Goal: Information Seeking & Learning: Learn about a topic

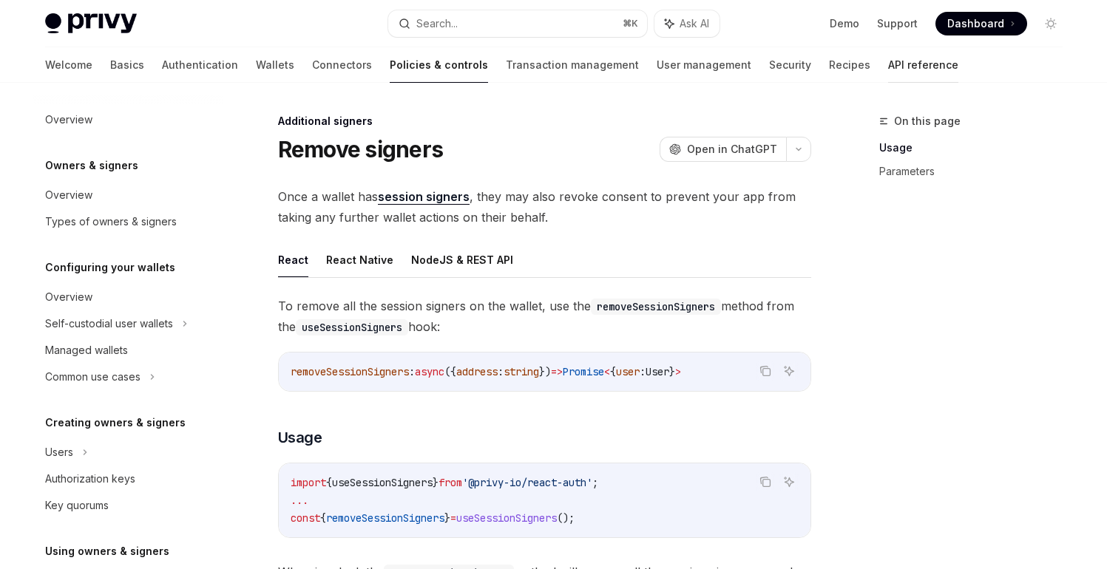
click at [888, 69] on link "API reference" at bounding box center [923, 64] width 70 height 35
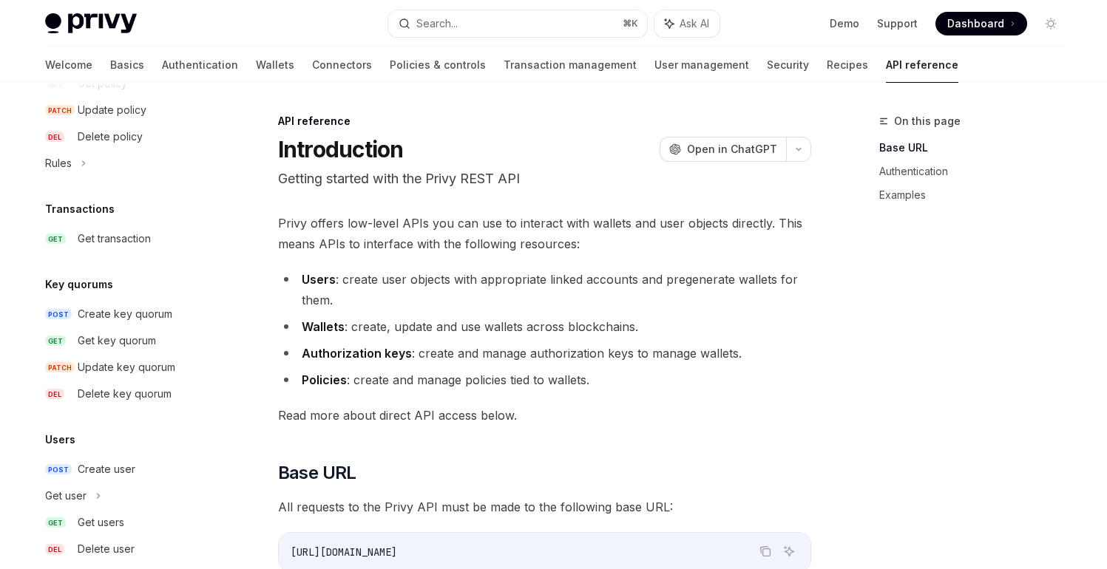
scroll to position [958, 0]
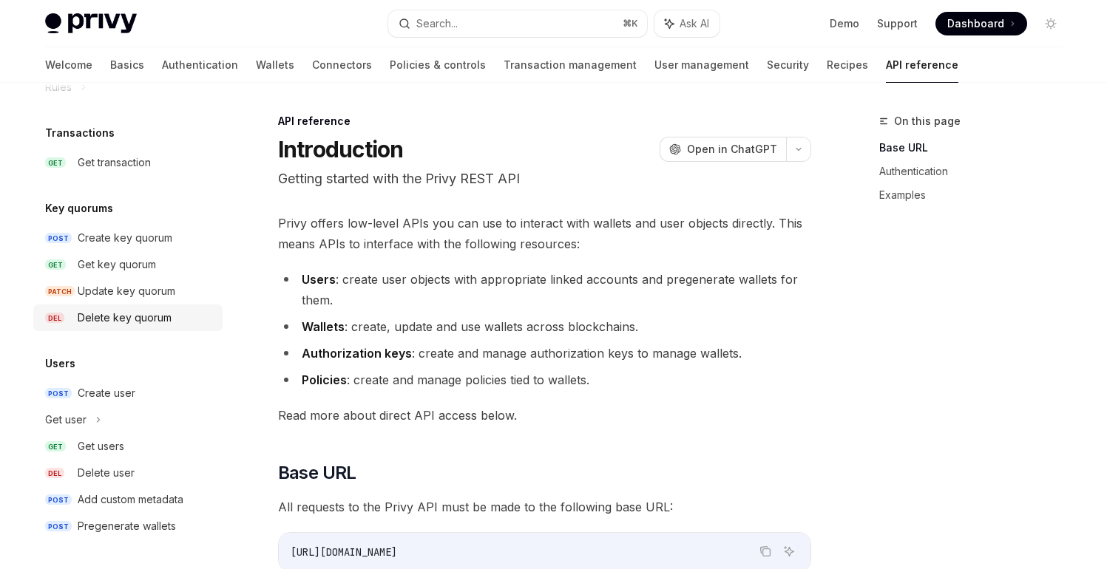
click at [143, 314] on div "Delete key quorum" at bounding box center [125, 318] width 94 height 18
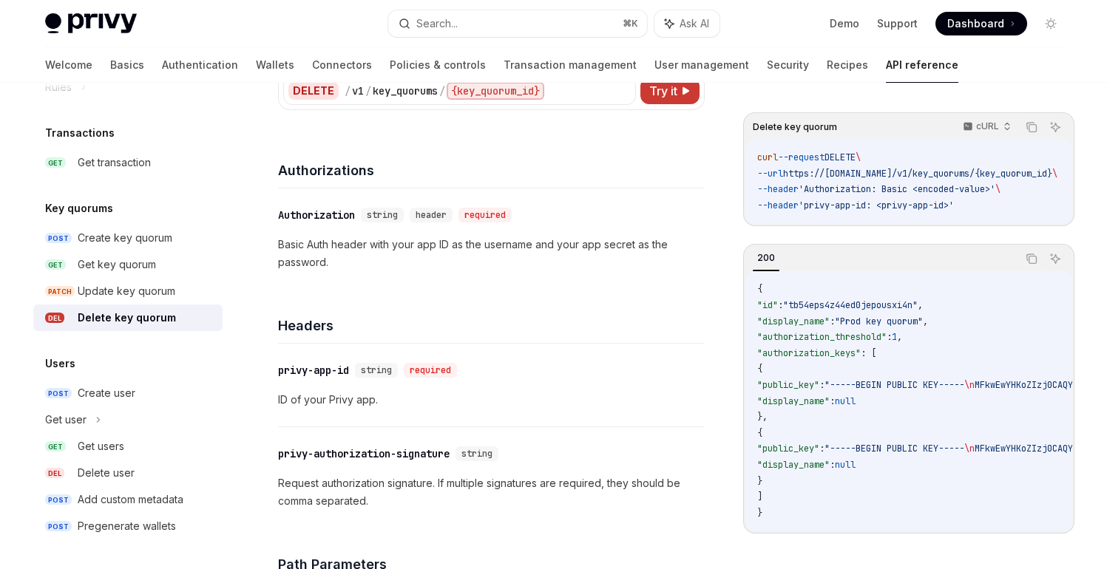
scroll to position [136, 0]
click at [224, 64] on div "Welcome Basics Authentication Wallets Connectors Policies & controls Transactio…" at bounding box center [501, 64] width 913 height 35
click at [256, 67] on link "Wallets" at bounding box center [275, 64] width 38 height 35
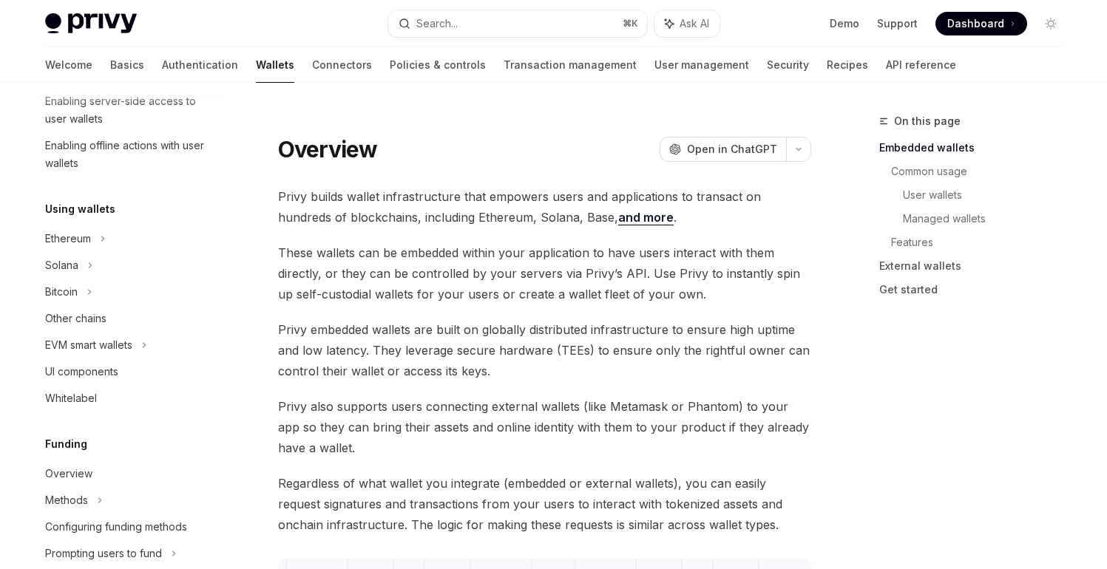
scroll to position [263, 0]
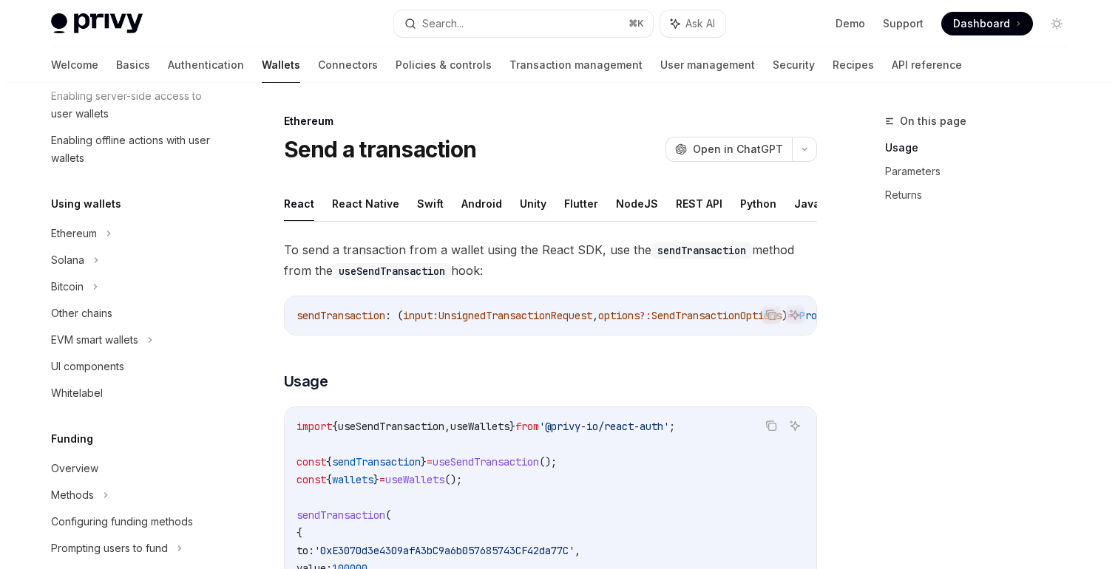
scroll to position [262, 0]
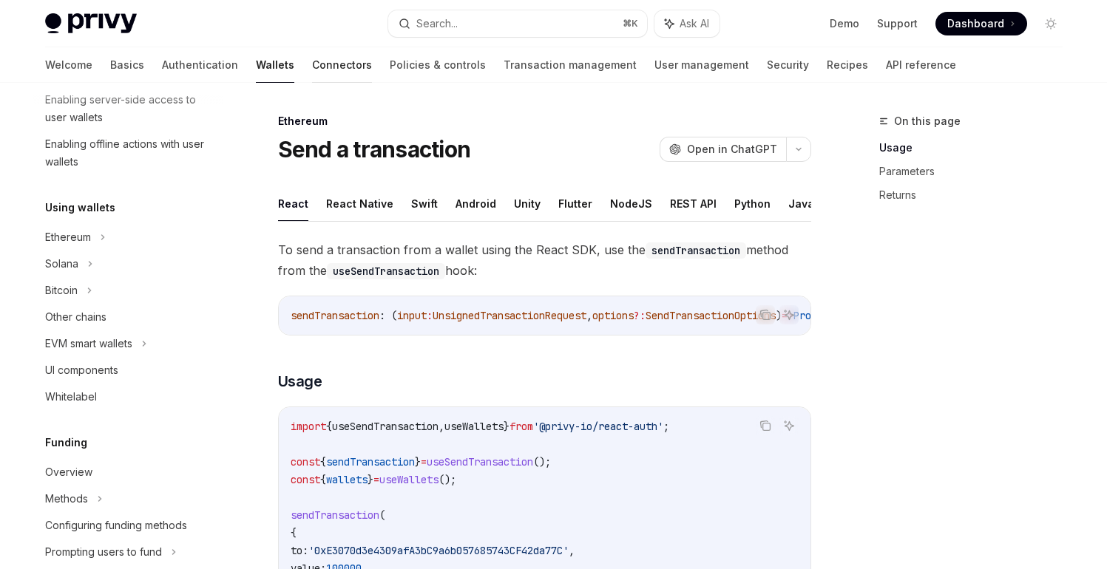
click at [312, 67] on link "Connectors" at bounding box center [342, 64] width 60 height 35
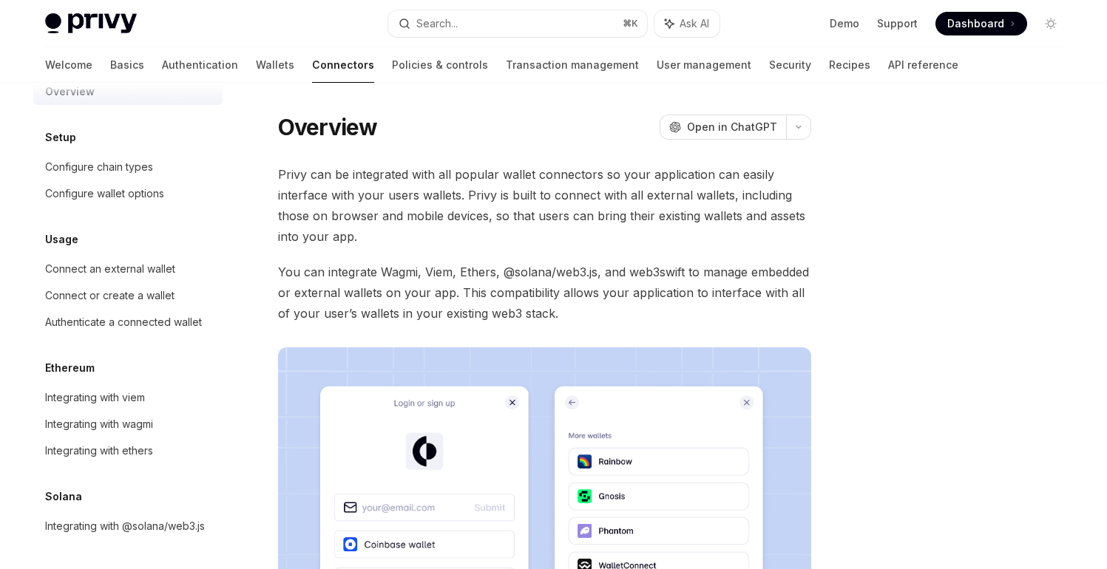
scroll to position [46, 0]
click at [392, 70] on link "Policies & controls" at bounding box center [440, 64] width 96 height 35
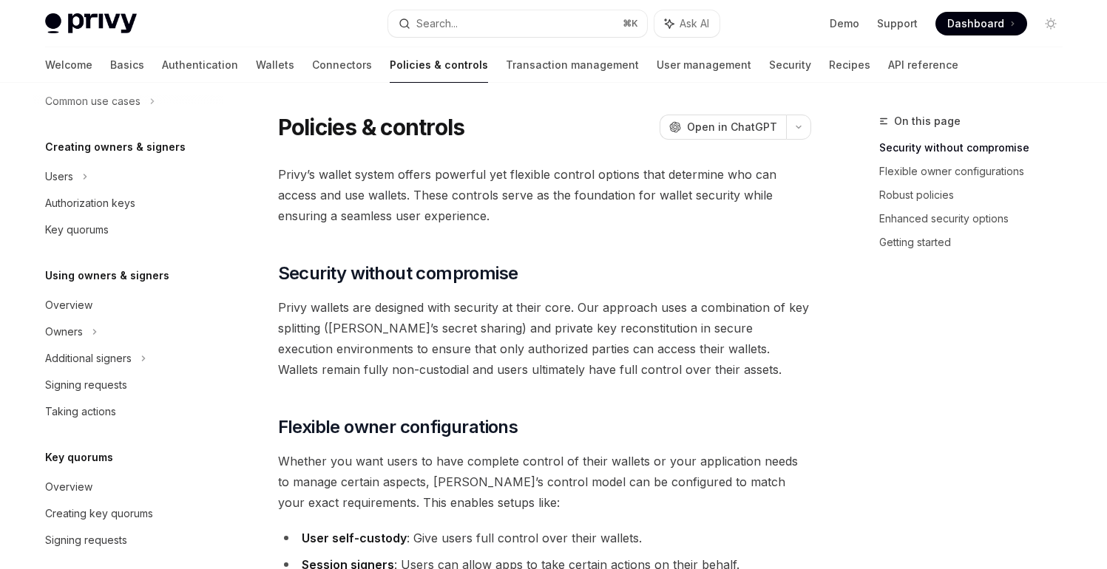
scroll to position [277, 0]
click at [157, 235] on div "Key quorums" at bounding box center [129, 229] width 169 height 18
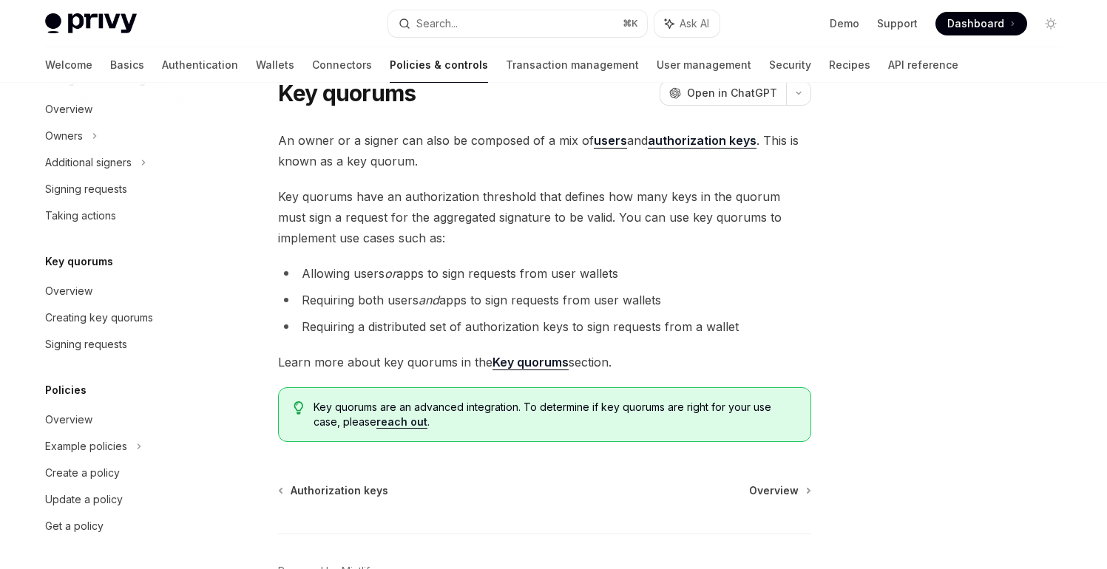
scroll to position [149, 0]
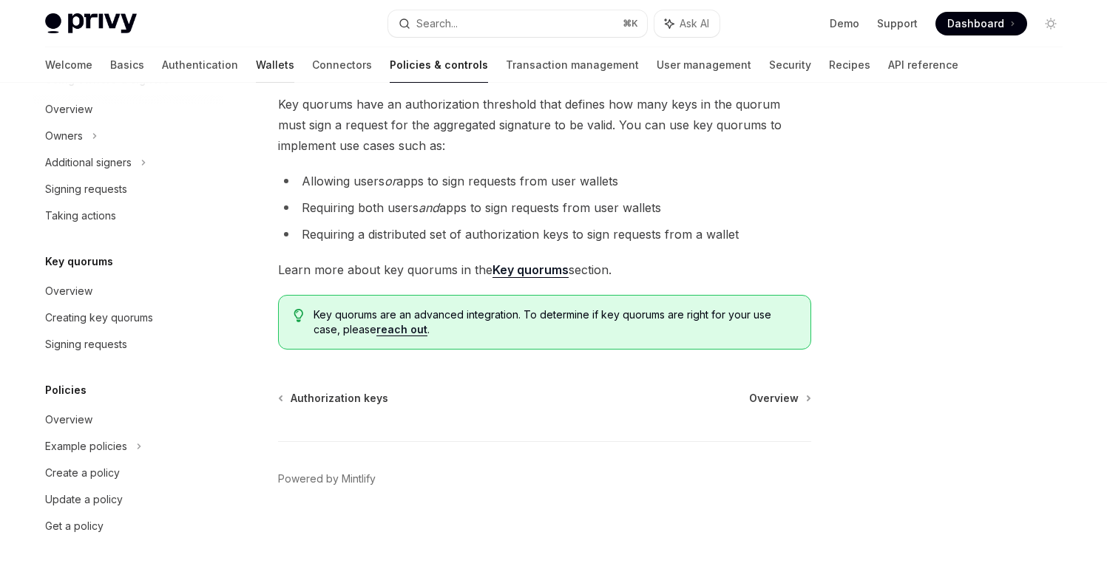
click at [256, 62] on link "Wallets" at bounding box center [275, 64] width 38 height 35
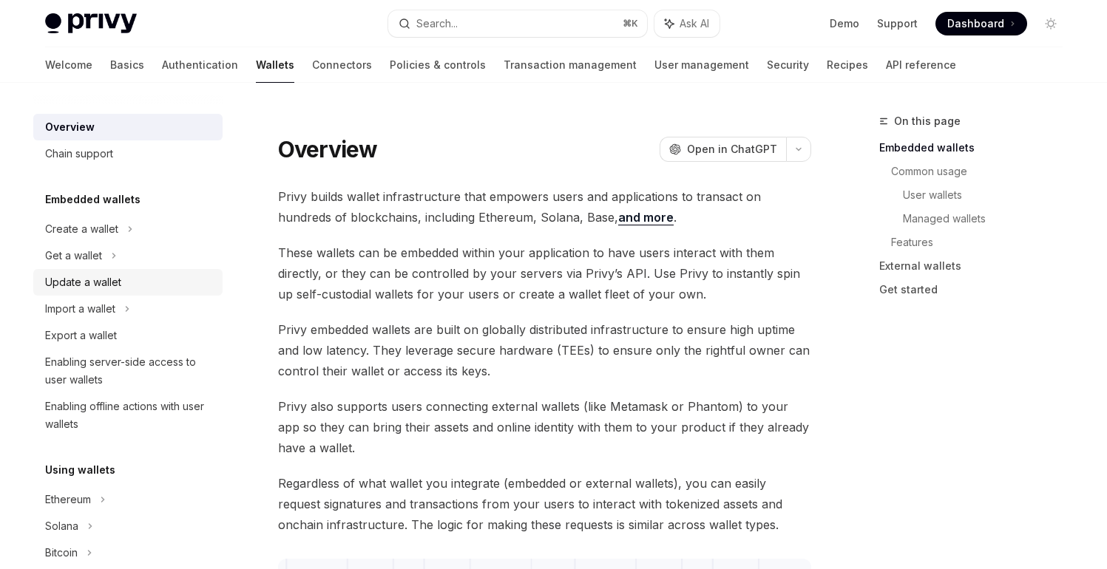
click at [163, 279] on div "Update a wallet" at bounding box center [129, 283] width 169 height 18
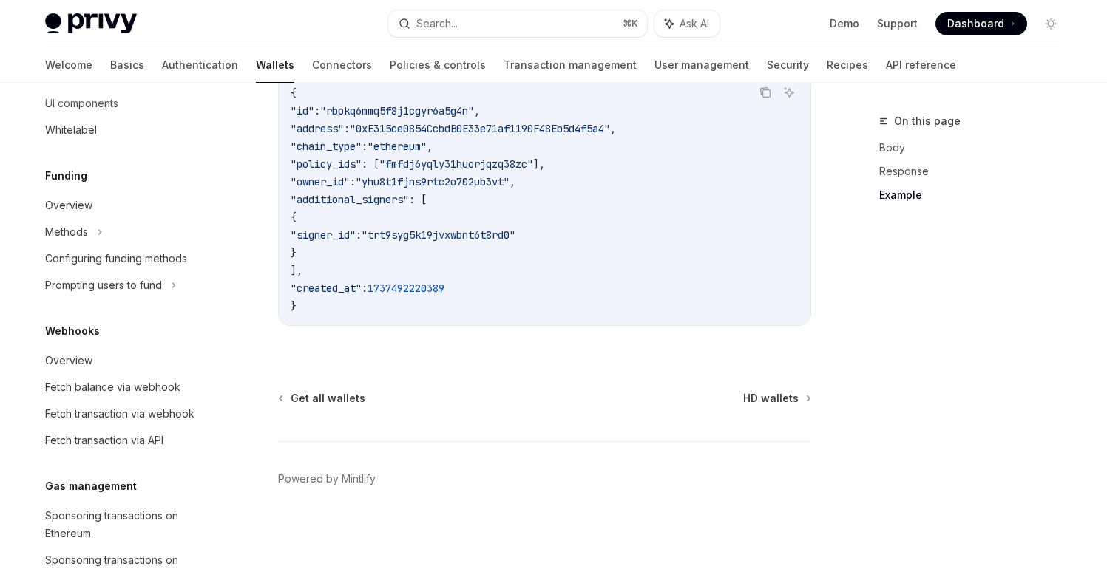
scroll to position [523, 0]
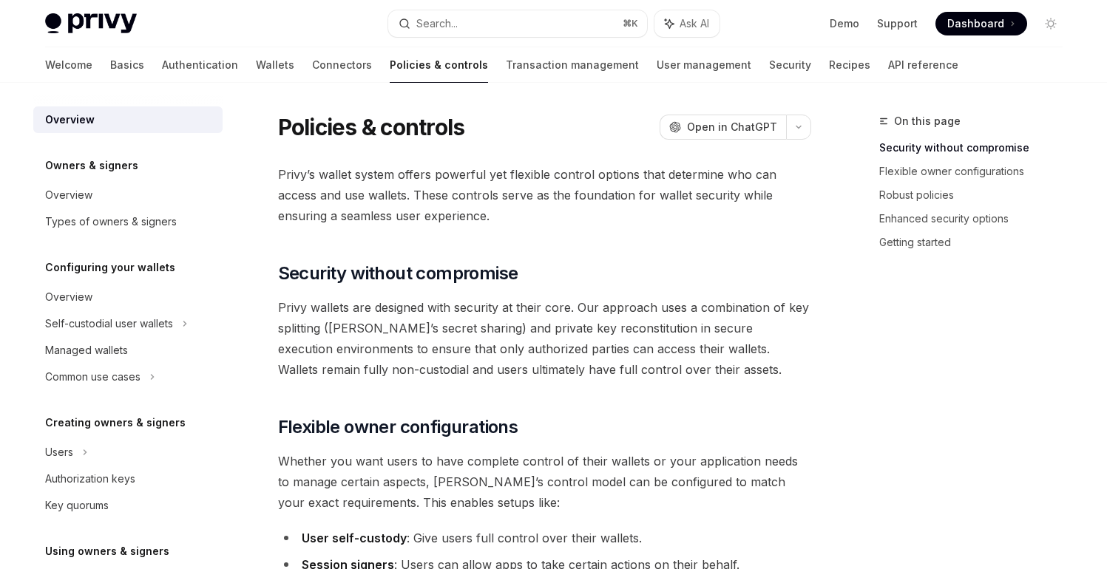
type textarea "*"
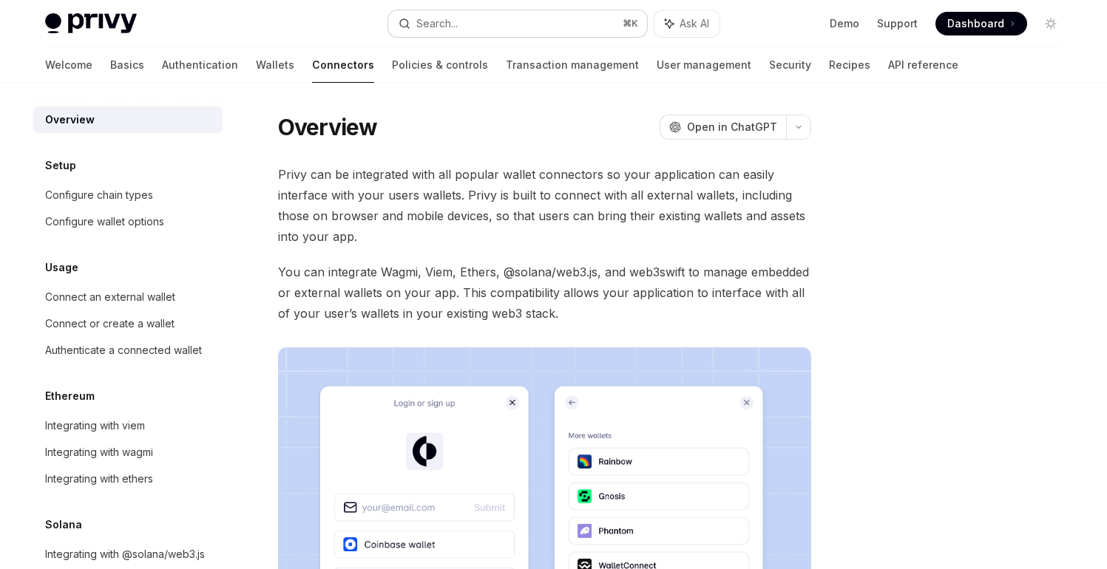
click at [467, 25] on button "Search... ⌘ K" at bounding box center [517, 23] width 259 height 27
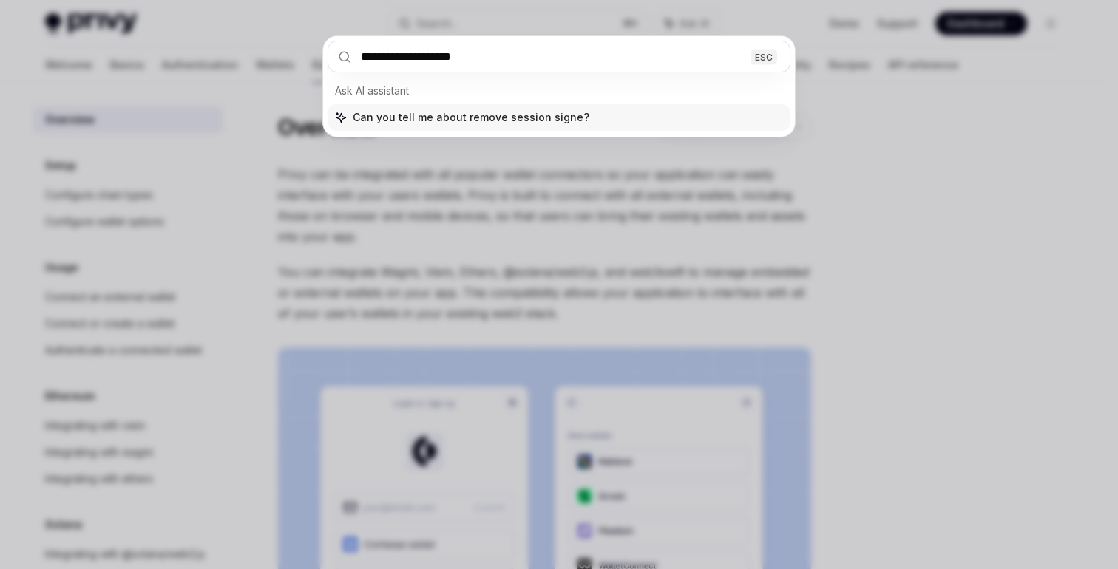
type input "**********"
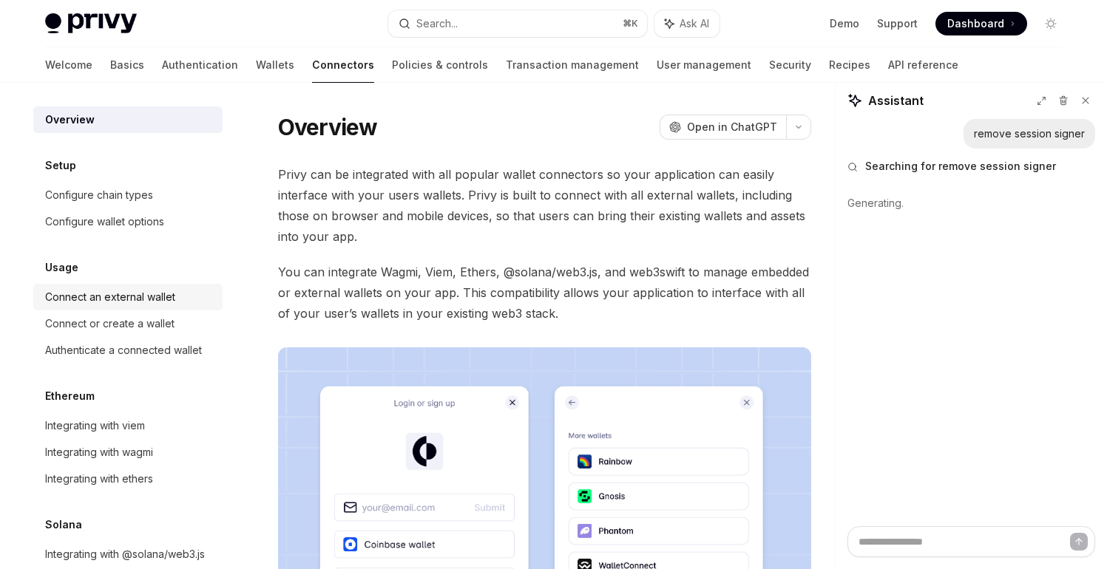
scroll to position [46, 0]
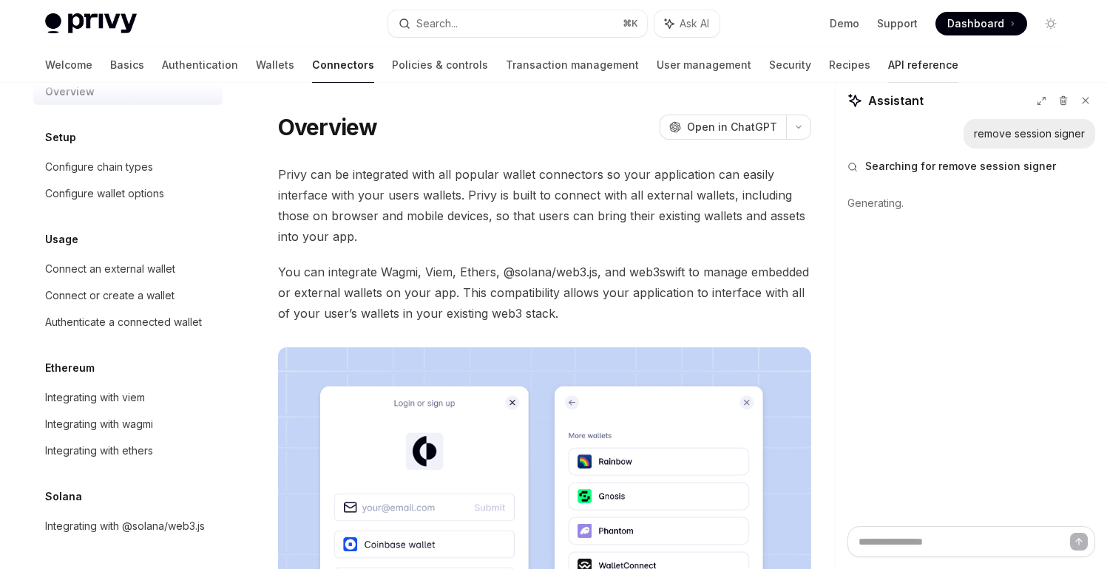
click at [888, 64] on link "API reference" at bounding box center [923, 64] width 70 height 35
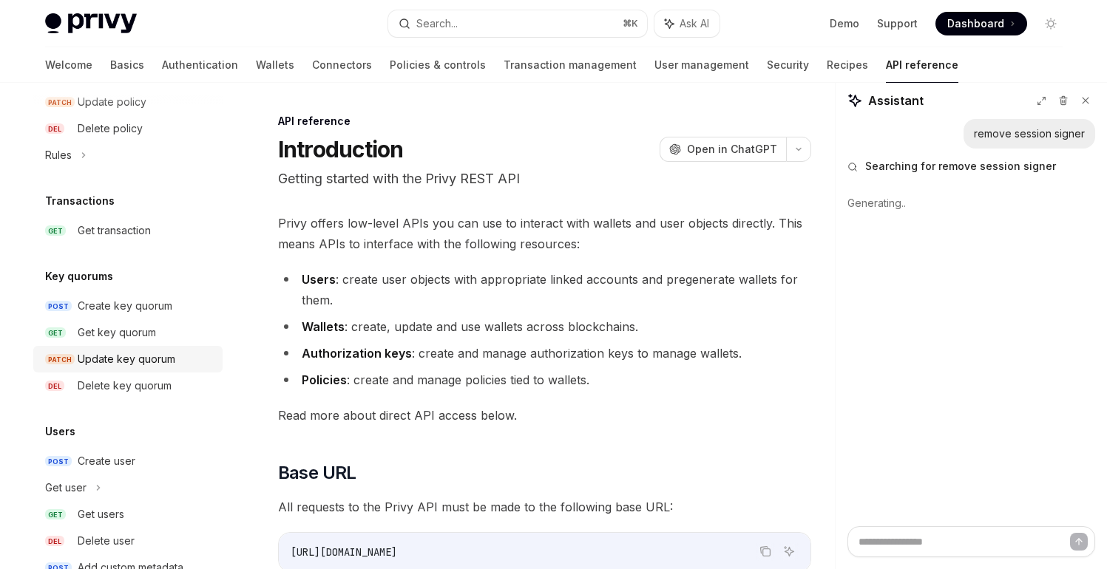
scroll to position [891, 0]
click at [146, 386] on div "Delete key quorum" at bounding box center [125, 385] width 94 height 18
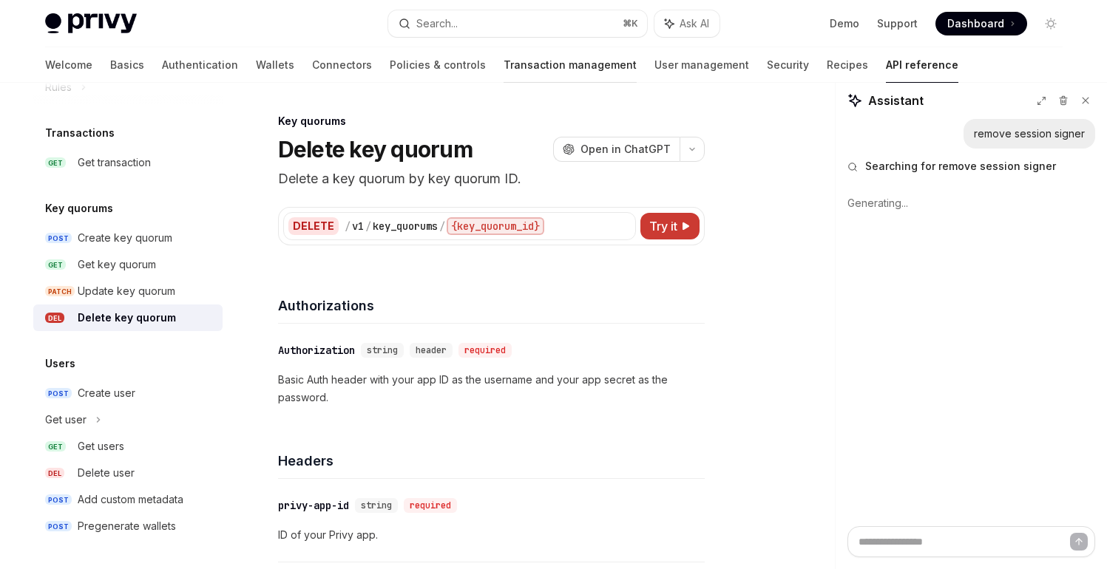
click at [503, 67] on link "Transaction management" at bounding box center [569, 64] width 133 height 35
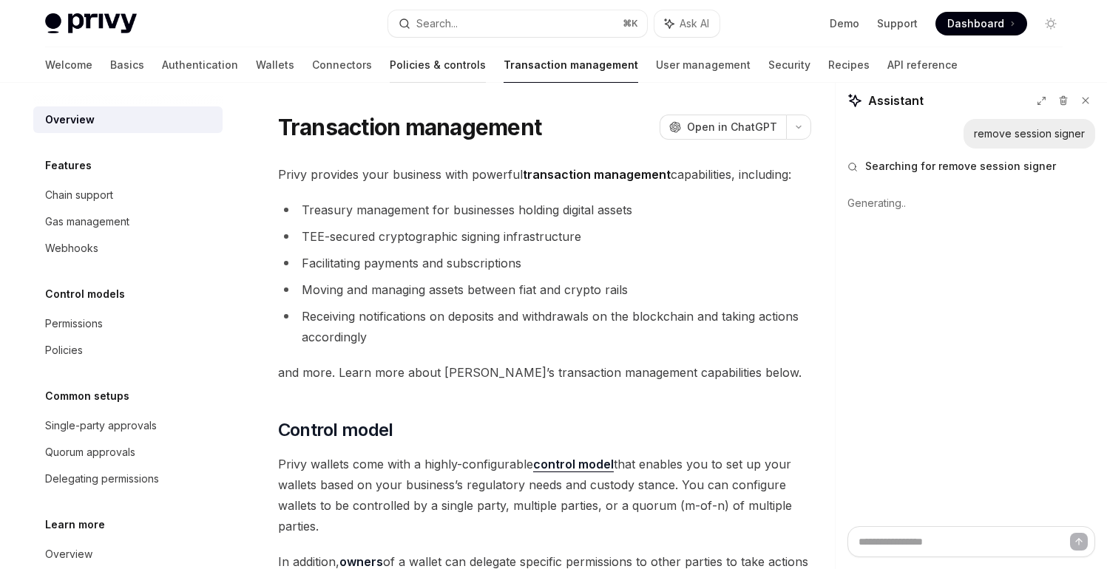
click at [390, 60] on link "Policies & controls" at bounding box center [438, 64] width 96 height 35
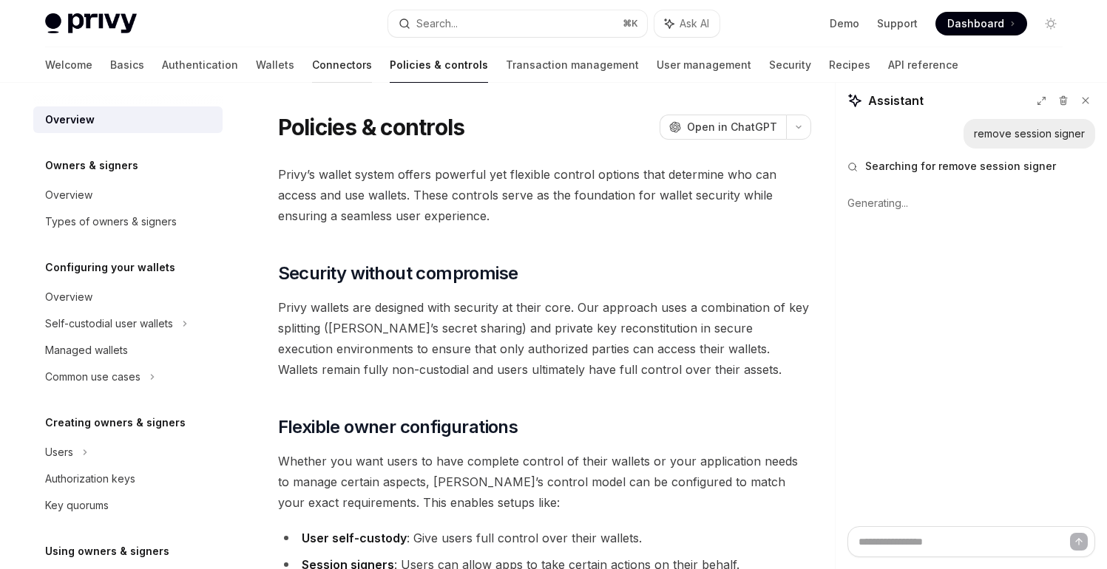
click at [312, 67] on link "Connectors" at bounding box center [342, 64] width 60 height 35
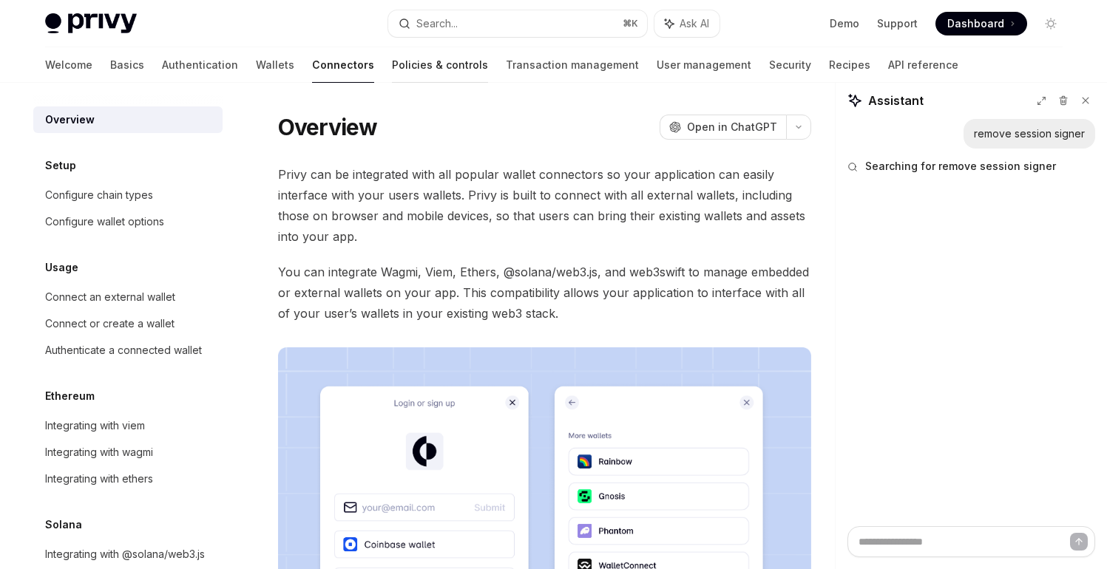
click at [392, 76] on link "Policies & controls" at bounding box center [440, 64] width 96 height 35
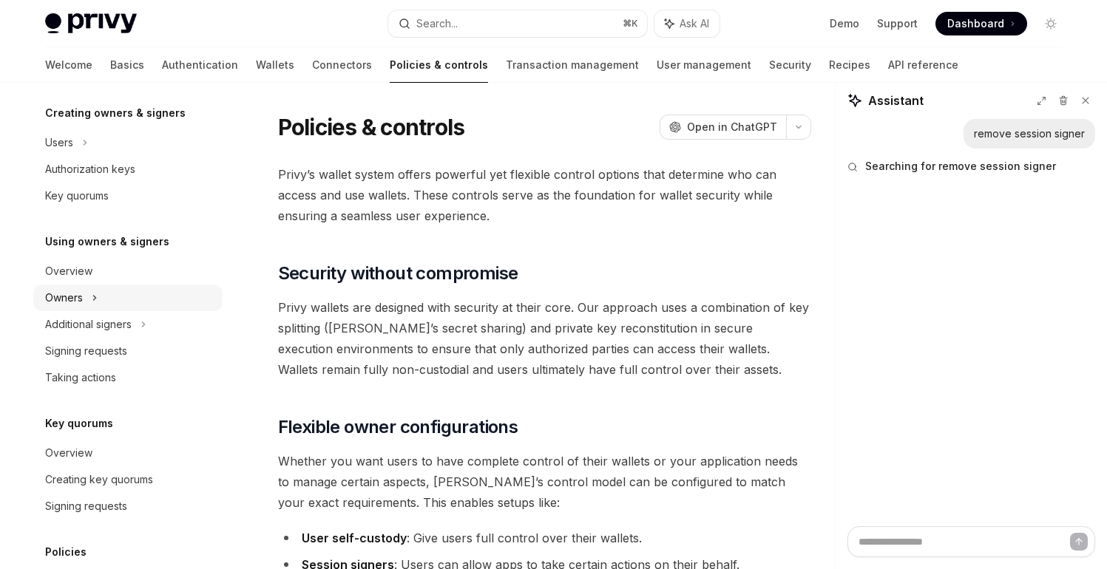
scroll to position [313, 0]
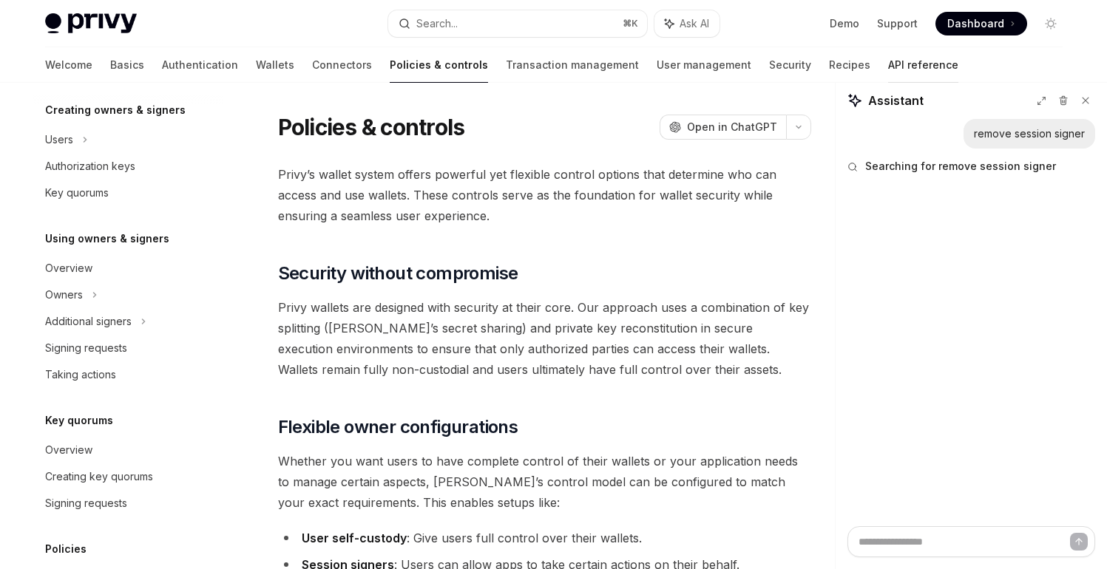
click at [888, 62] on link "API reference" at bounding box center [923, 64] width 70 height 35
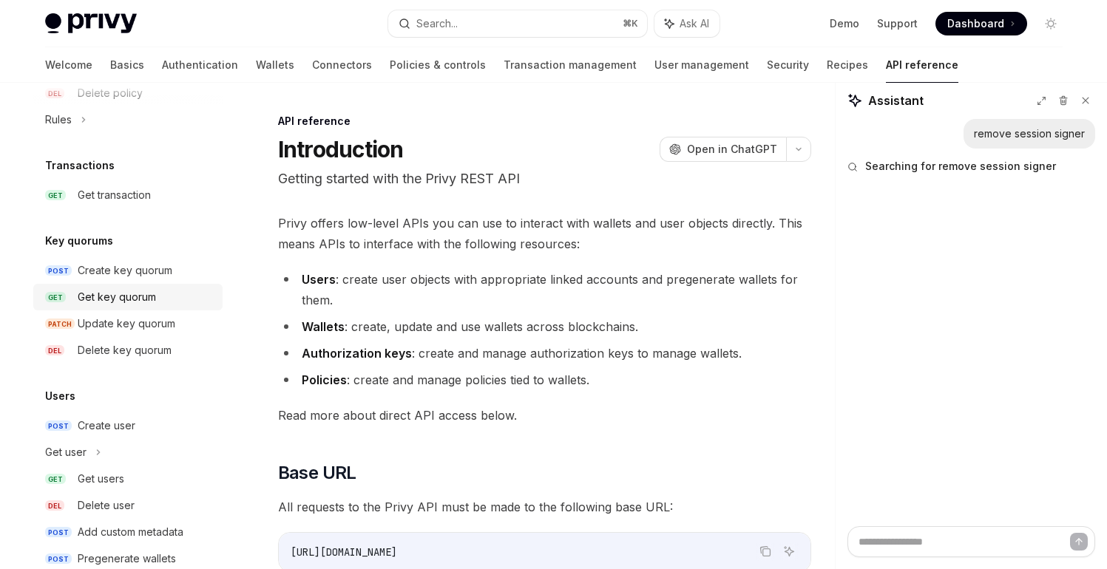
scroll to position [940, 0]
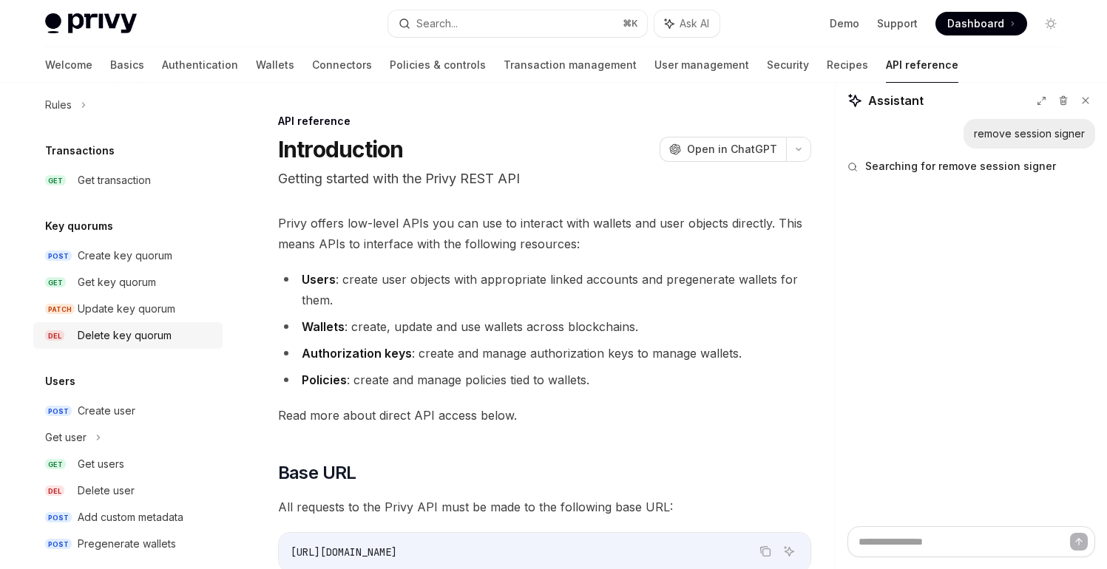
click at [119, 331] on div "Delete key quorum" at bounding box center [125, 336] width 94 height 18
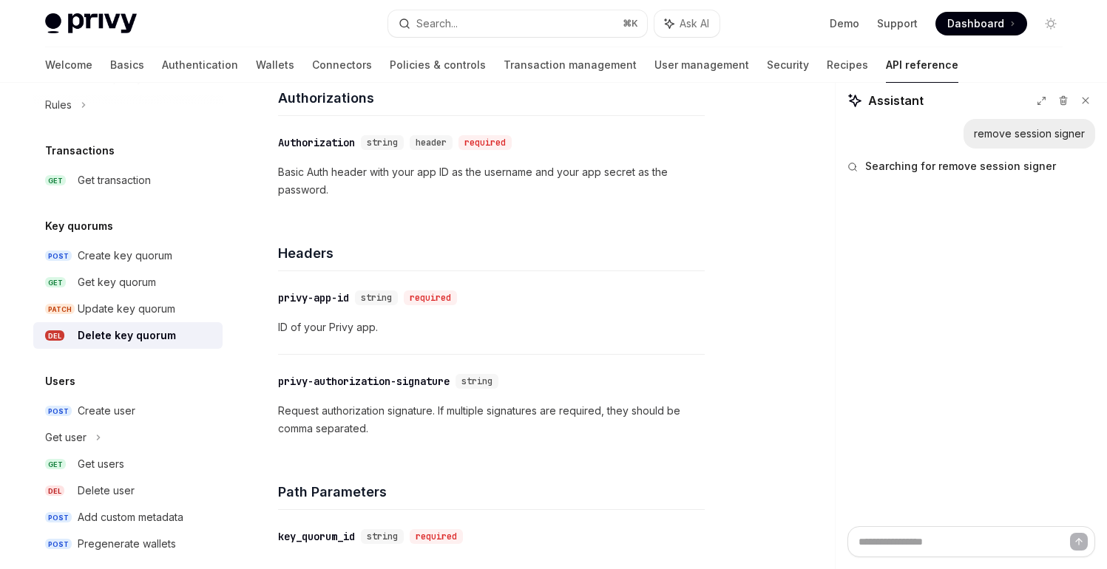
scroll to position [211, 0]
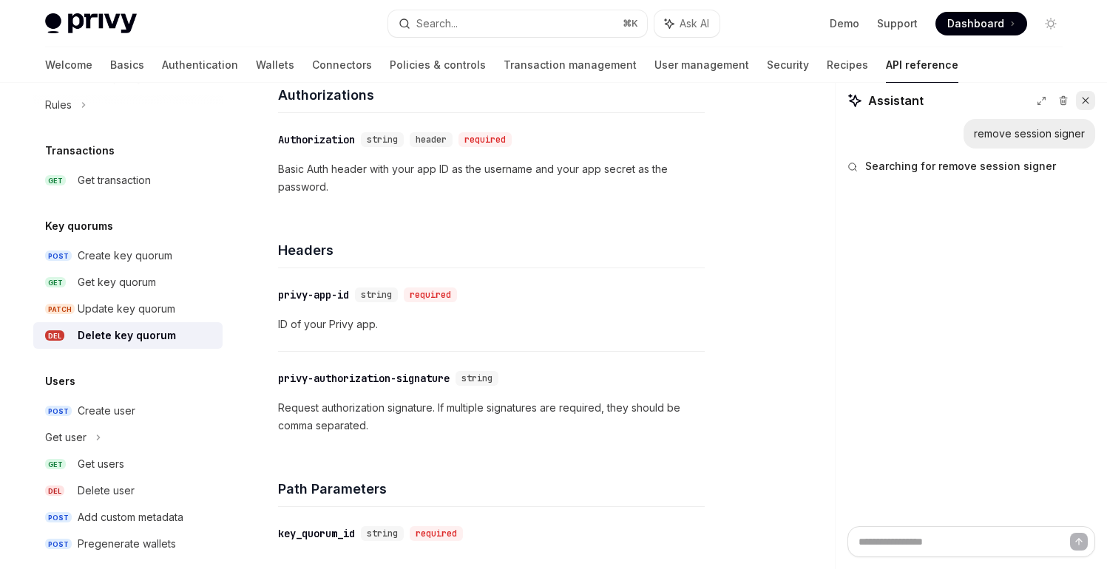
click at [1084, 101] on icon at bounding box center [1085, 101] width 6 height 6
type textarea "*"
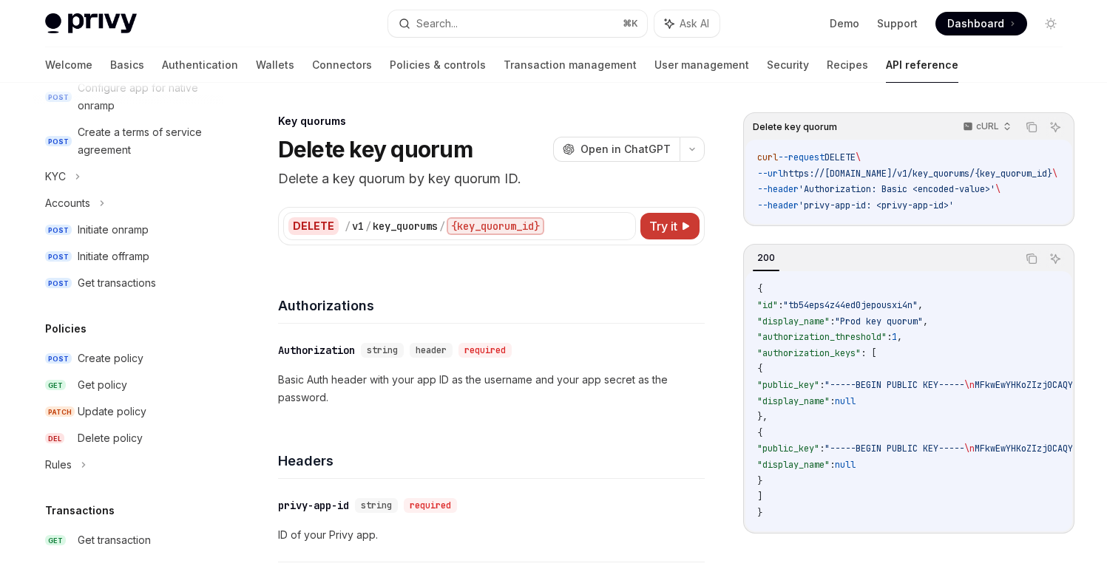
scroll to position [579, 0]
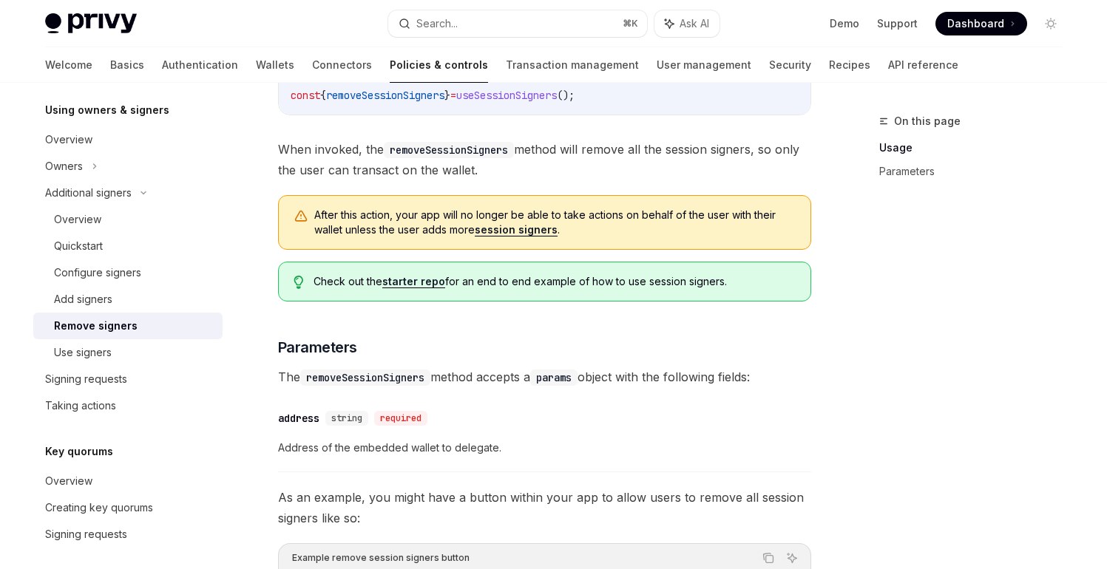
scroll to position [410, 0]
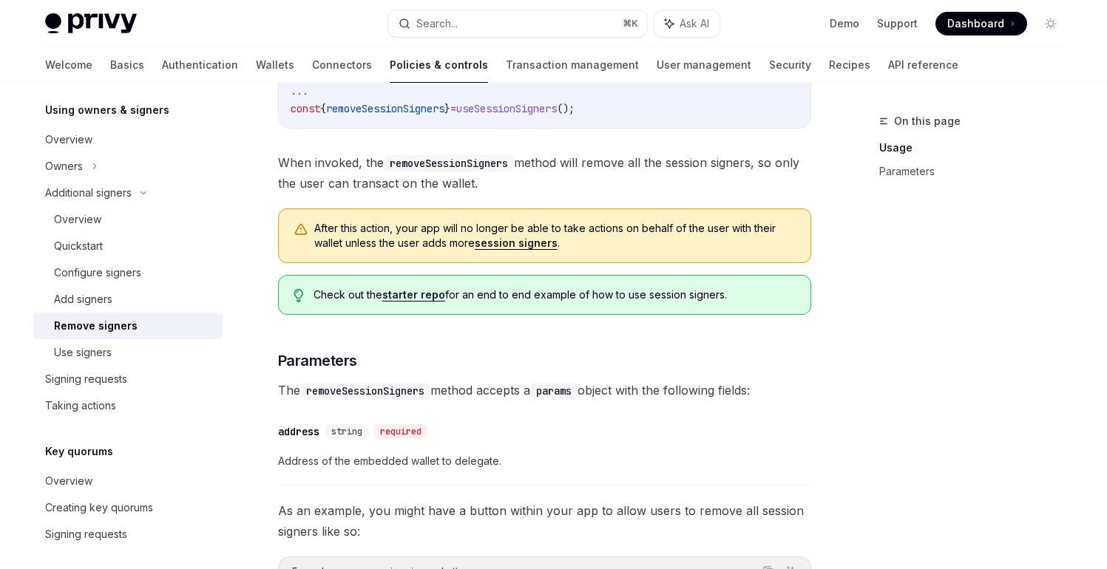
click at [413, 296] on link "starter repo" at bounding box center [413, 294] width 63 height 13
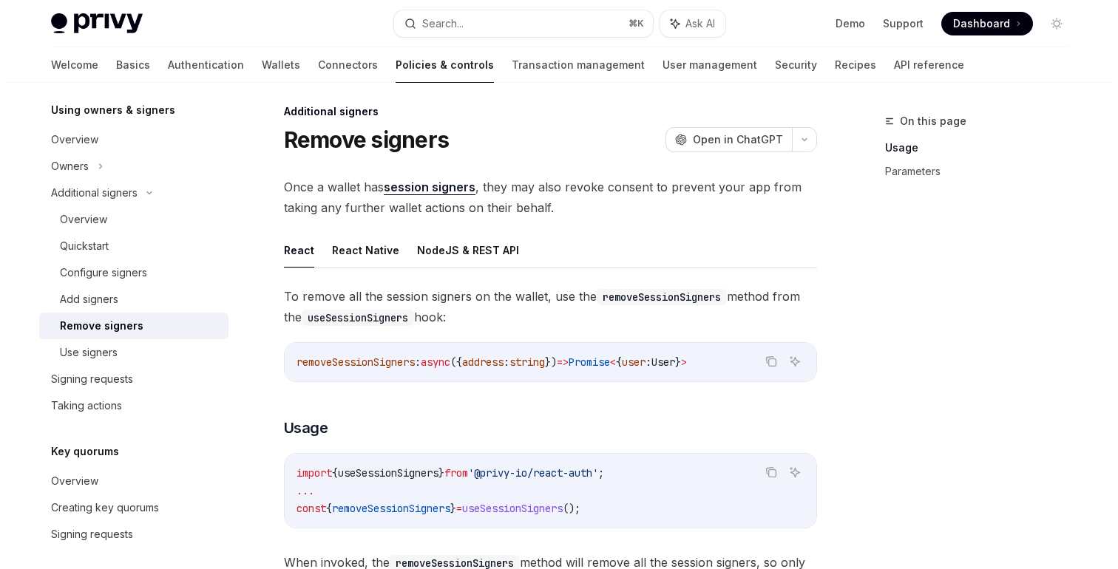
scroll to position [0, 0]
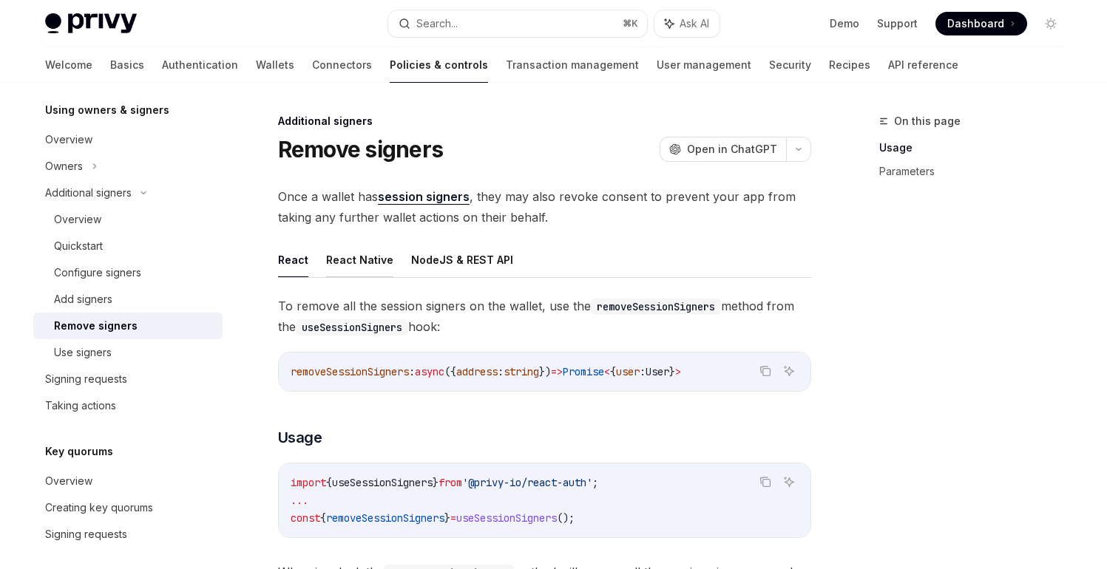
click at [378, 260] on button "React Native" at bounding box center [359, 259] width 67 height 35
click at [444, 260] on button "NodeJS & REST API" at bounding box center [462, 259] width 102 height 35
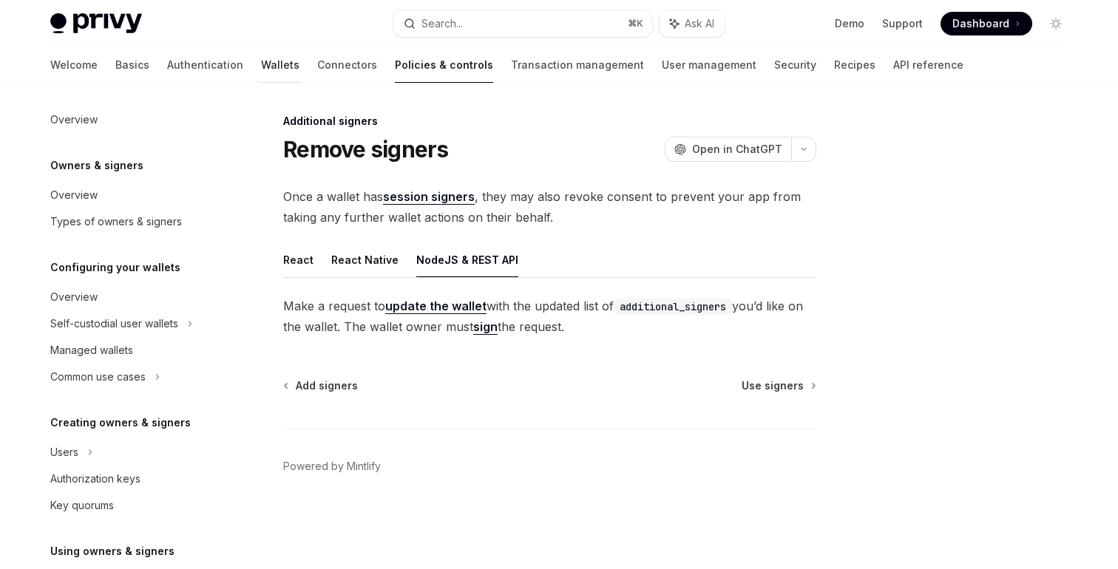
click at [261, 75] on link "Wallets" at bounding box center [280, 64] width 38 height 35
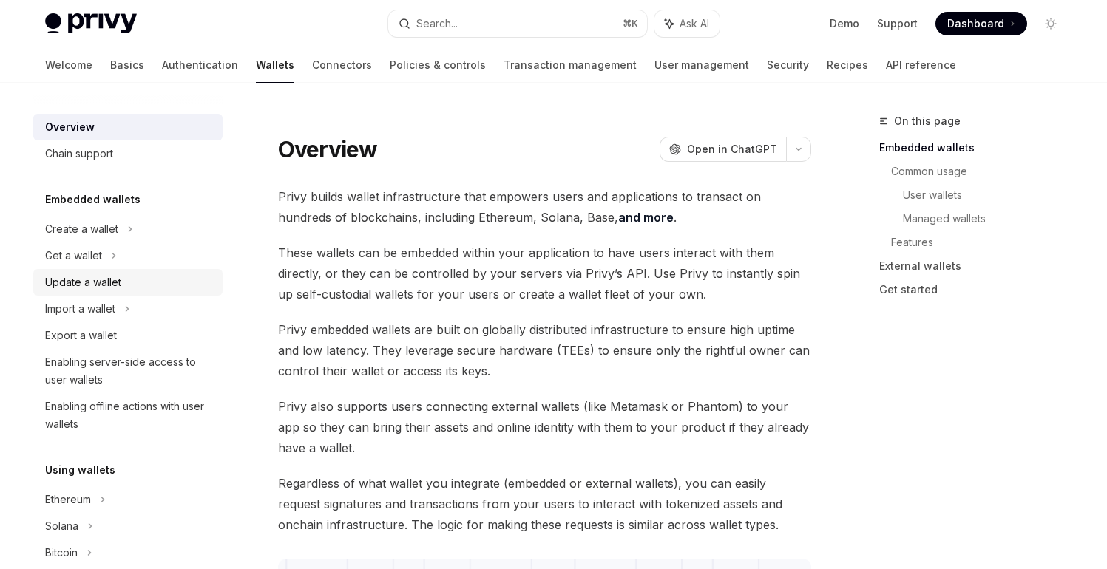
click at [132, 278] on div "Update a wallet" at bounding box center [129, 283] width 169 height 18
type textarea "*"
